Goal: Task Accomplishment & Management: Manage account settings

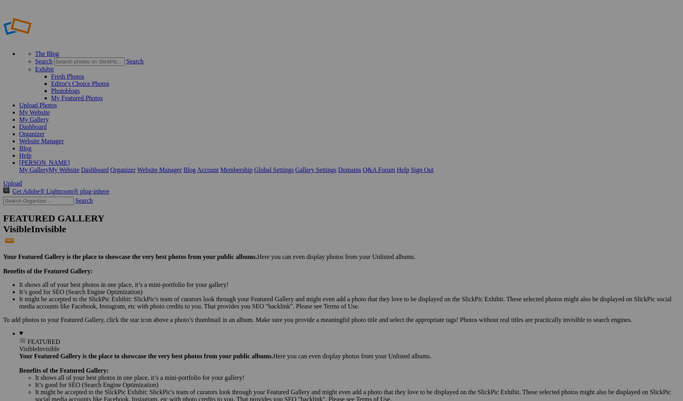
type input "[GEOGRAPHIC_DATA], [GEOGRAPHIC_DATA], [GEOGRAPHIC_DATA]"
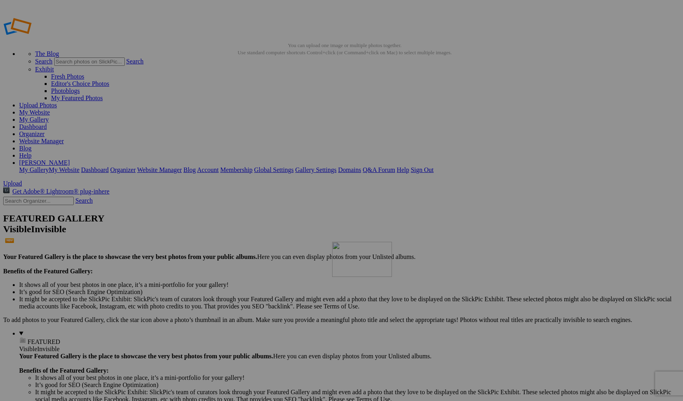
drag, startPoint x: 211, startPoint y: 120, endPoint x: 446, endPoint y: 301, distance: 296.8
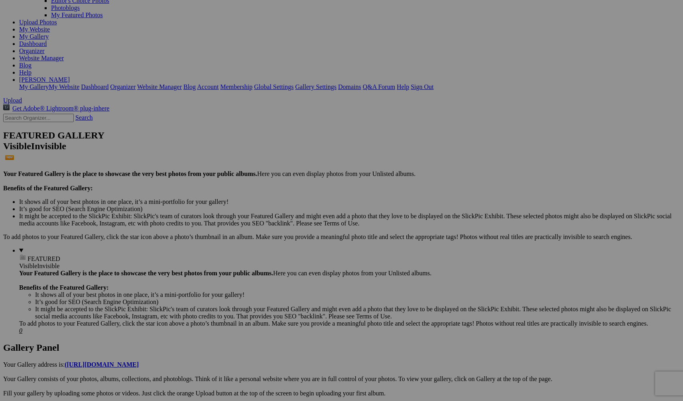
scroll to position [136, 0]
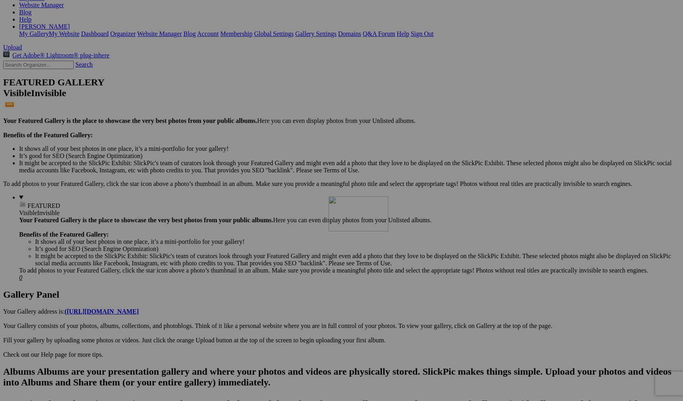
drag, startPoint x: 428, startPoint y: 208, endPoint x: 444, endPoint y: 282, distance: 75.9
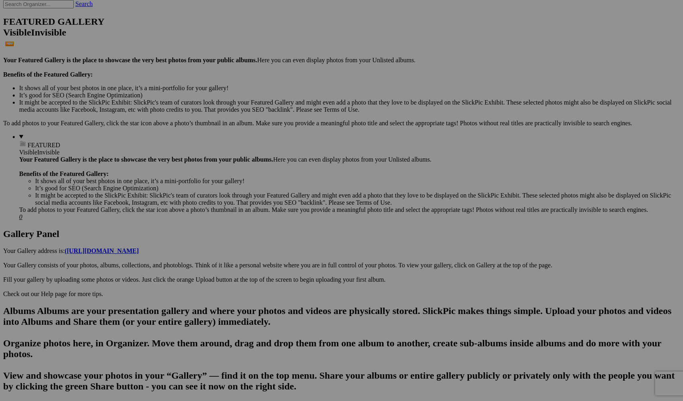
scroll to position [264, 0]
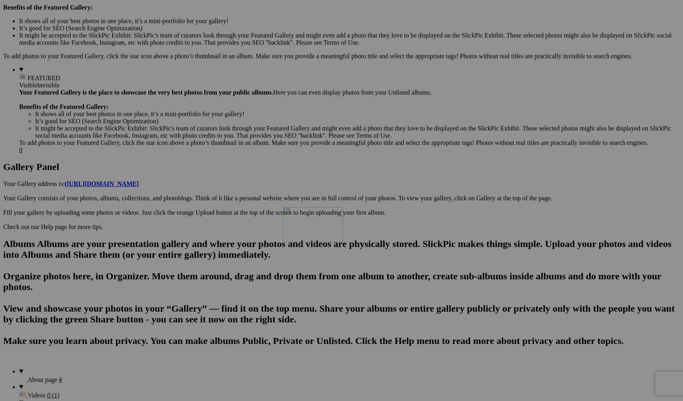
drag, startPoint x: 438, startPoint y: 182, endPoint x: 396, endPoint y: 277, distance: 103.1
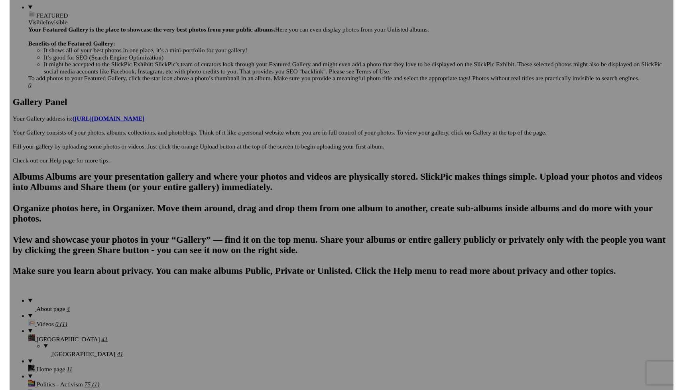
scroll to position [393, 0]
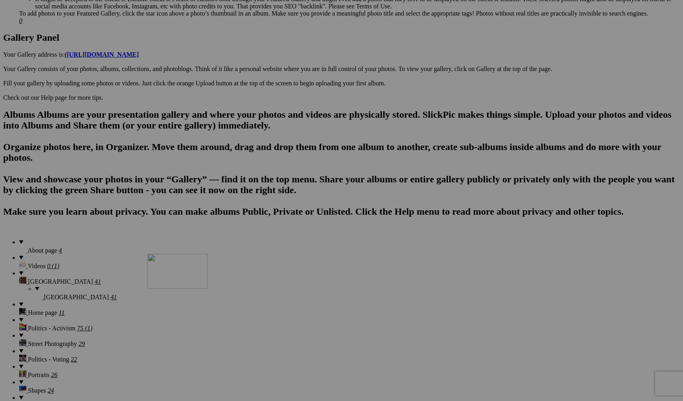
drag, startPoint x: 433, startPoint y: 157, endPoint x: 263, endPoint y: 323, distance: 238.1
drag, startPoint x: 285, startPoint y: 257, endPoint x: 103, endPoint y: 325, distance: 194.5
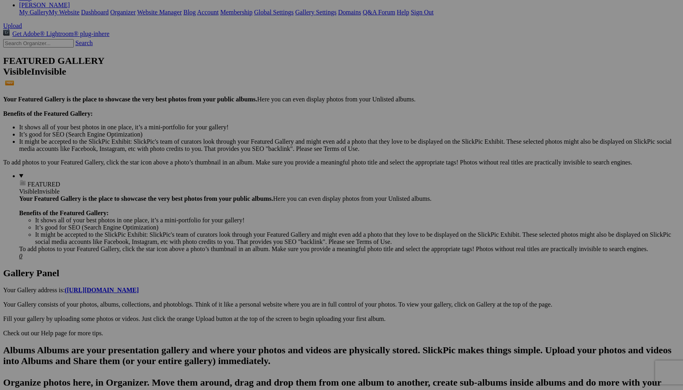
scroll to position [0, 0]
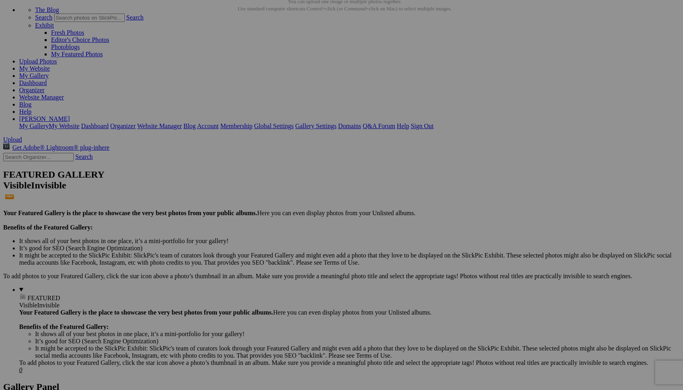
scroll to position [42, 0]
drag, startPoint x: 244, startPoint y: 82, endPoint x: 297, endPoint y: 278, distance: 203.5
drag, startPoint x: 295, startPoint y: 181, endPoint x: 273, endPoint y: 279, distance: 100.6
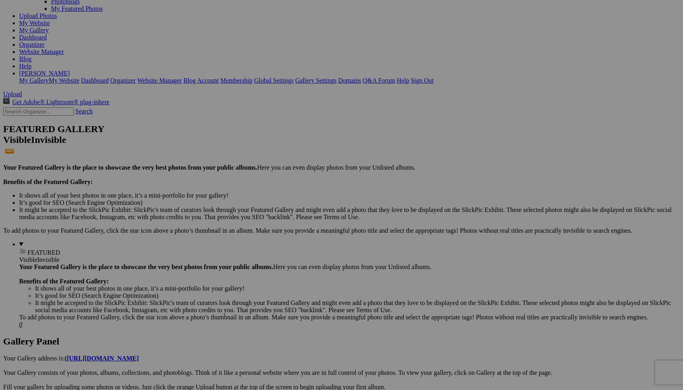
scroll to position [146, 0]
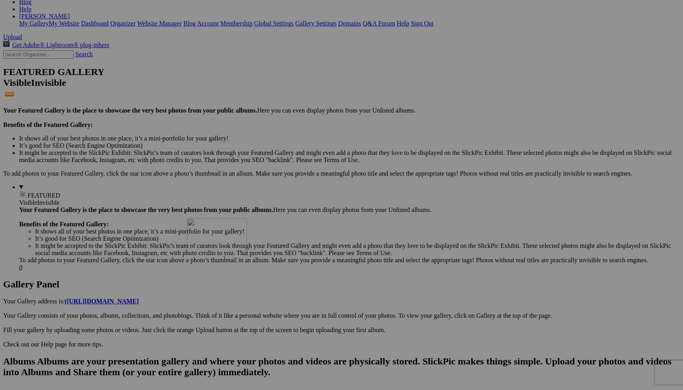
drag, startPoint x: 290, startPoint y: 189, endPoint x: 281, endPoint y: 277, distance: 88.3
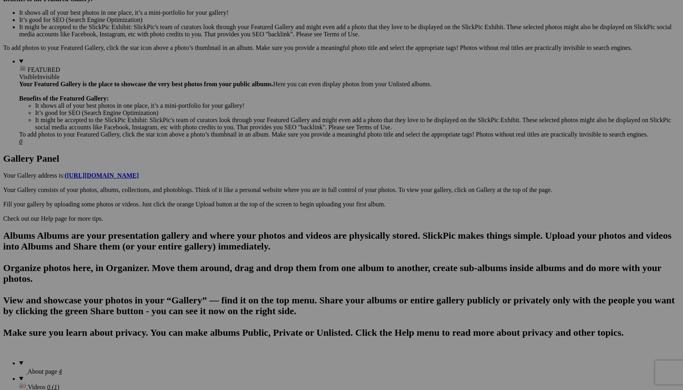
scroll to position [360, 0]
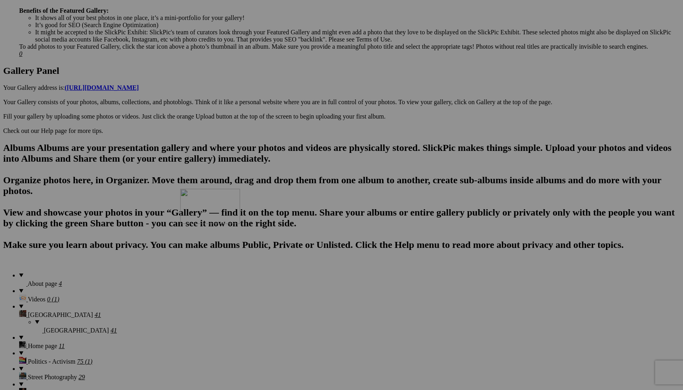
drag, startPoint x: 283, startPoint y: 77, endPoint x: 295, endPoint y: 266, distance: 189.1
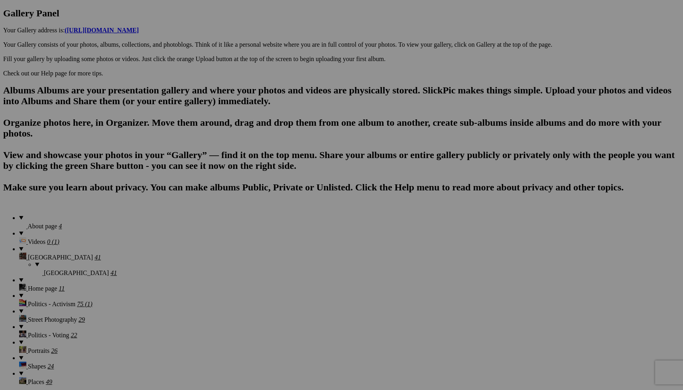
scroll to position [441, 0]
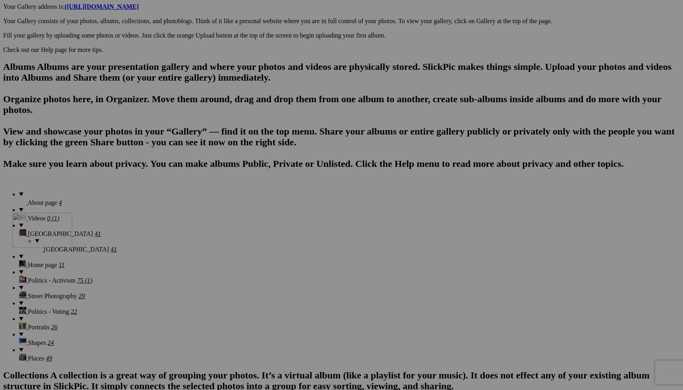
drag, startPoint x: 217, startPoint y: 200, endPoint x: 127, endPoint y: 282, distance: 121.7
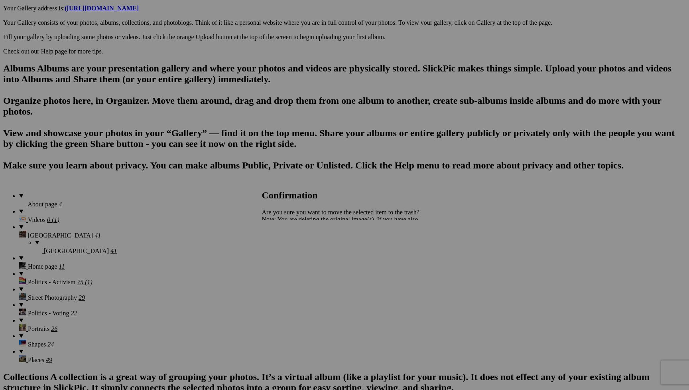
click at [289, 248] on span "Yes" at bounding box center [284, 247] width 9 height 7
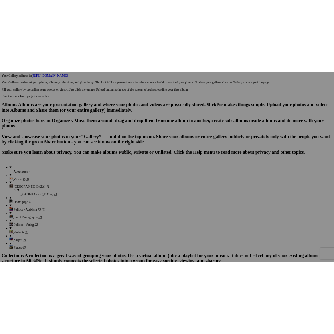
scroll to position [424, 0]
